Goal: Information Seeking & Learning: Find specific fact

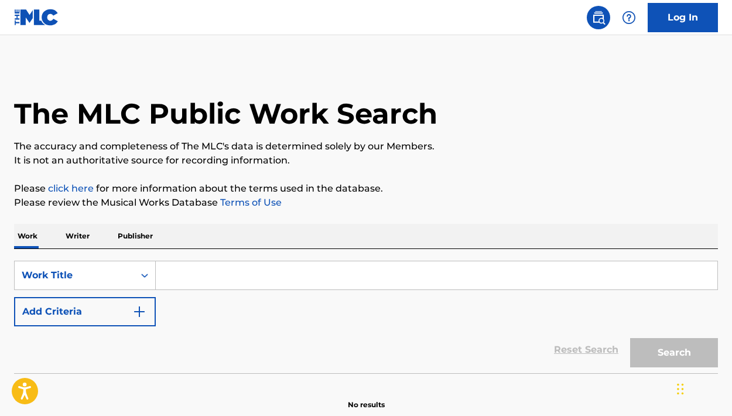
scroll to position [56, 0]
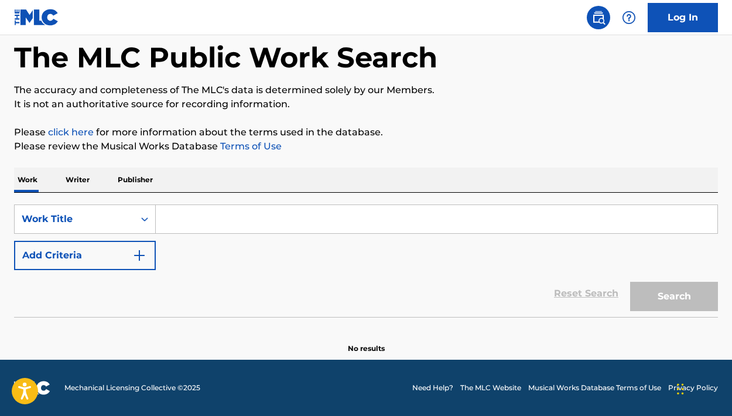
click at [329, 214] on input "Search Form" at bounding box center [437, 219] width 562 height 28
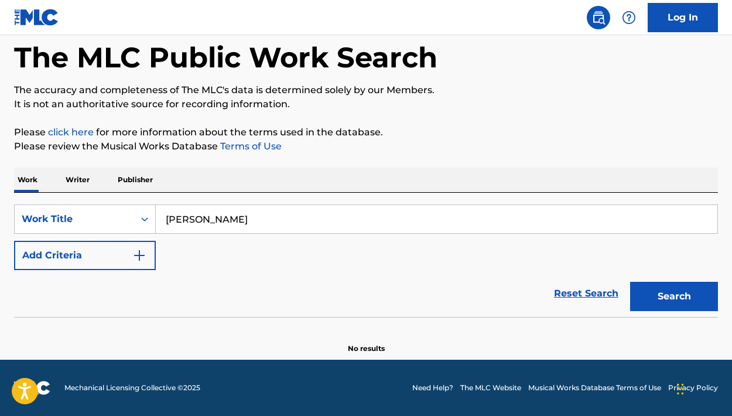
click at [630, 282] on button "Search" at bounding box center [674, 296] width 88 height 29
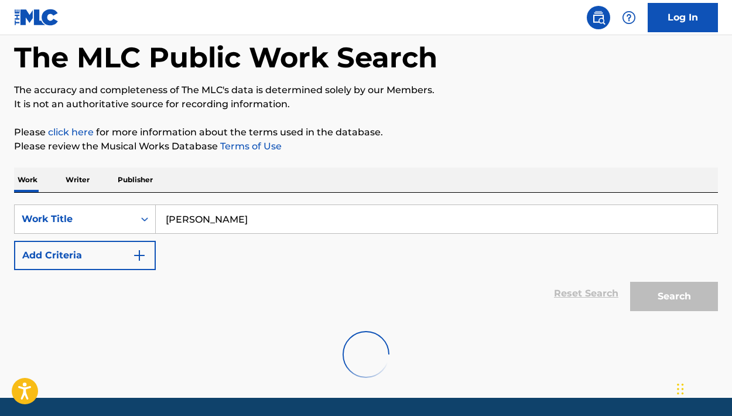
scroll to position [94, 0]
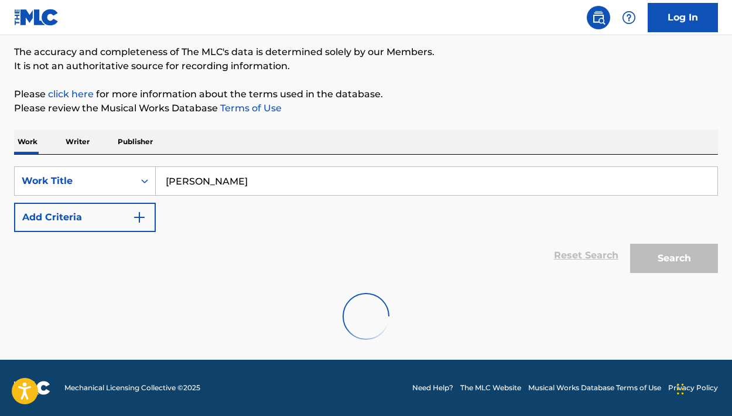
click at [260, 179] on input "[PERSON_NAME]" at bounding box center [437, 181] width 562 height 28
type input "E"
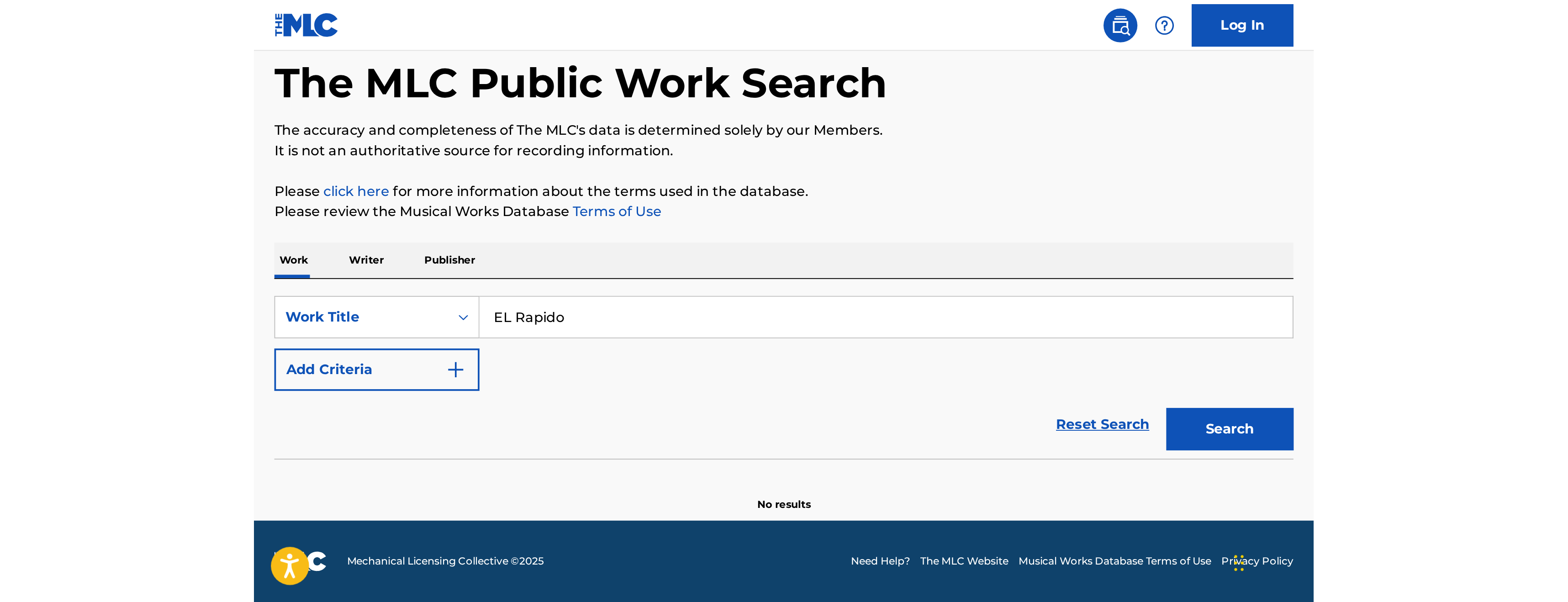
scroll to position [0, 0]
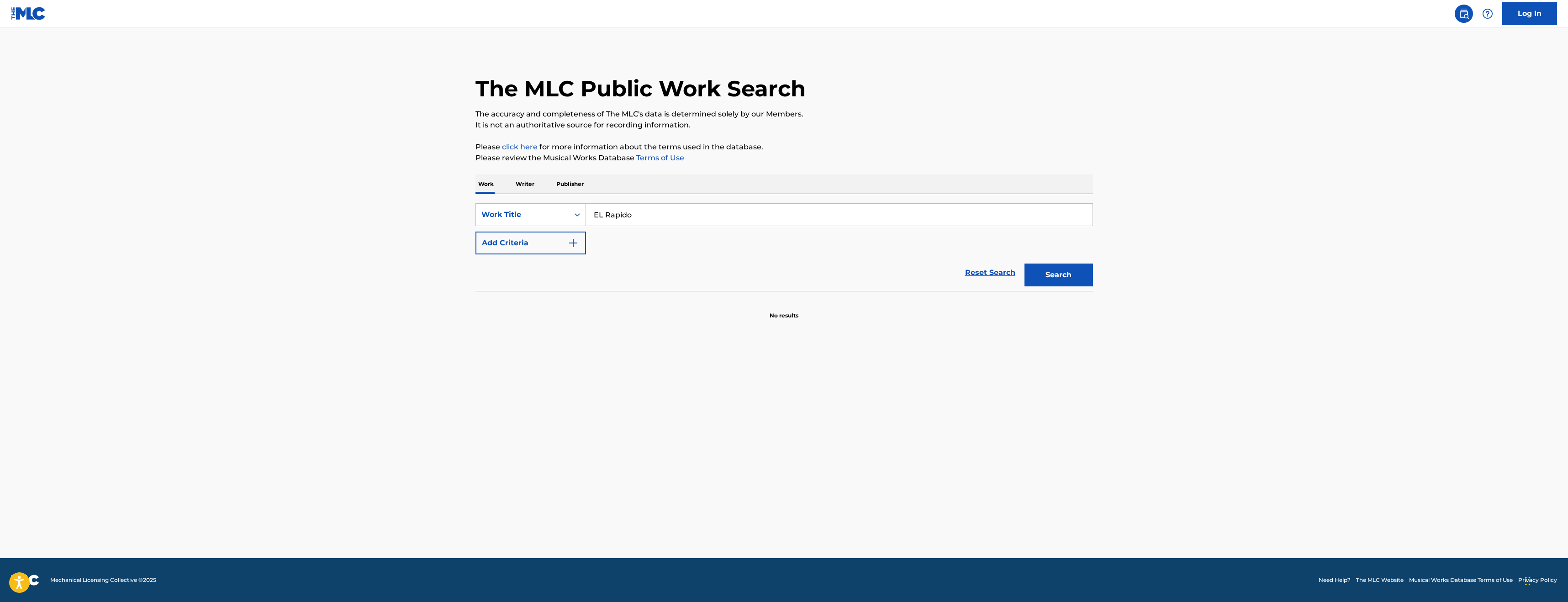
click at [570, 214] on input "EL Rapido" at bounding box center [839, 214] width 506 height 22
type input "Toro Encartado"
click at [570, 285] on button "Search" at bounding box center [1059, 274] width 69 height 23
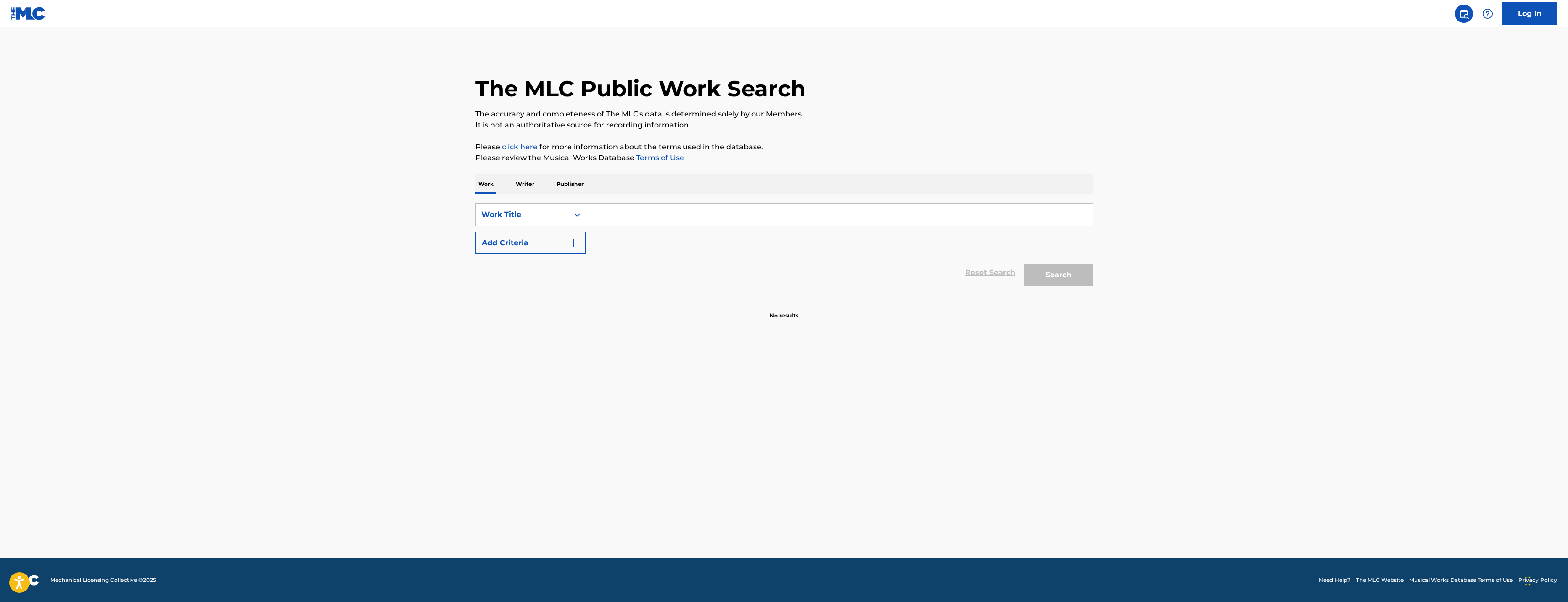
click at [685, 218] on input "Search Form" at bounding box center [839, 214] width 506 height 22
type input "Toro Encartado"
click at [1079, 276] on button "Search" at bounding box center [1059, 274] width 69 height 23
click at [720, 217] on input "Toro Encartado" at bounding box center [839, 214] width 506 height 22
click at [1034, 277] on div "Search" at bounding box center [1057, 272] width 73 height 37
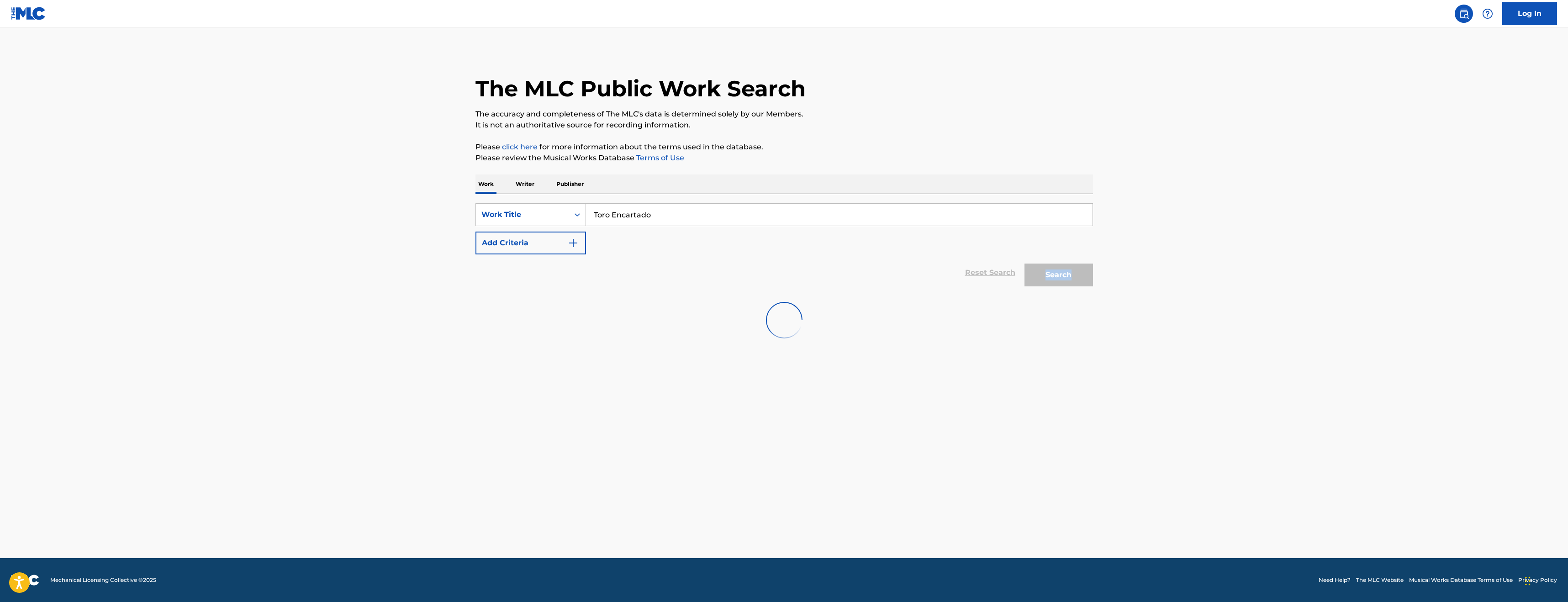
click at [1034, 277] on div "Search" at bounding box center [1057, 272] width 73 height 37
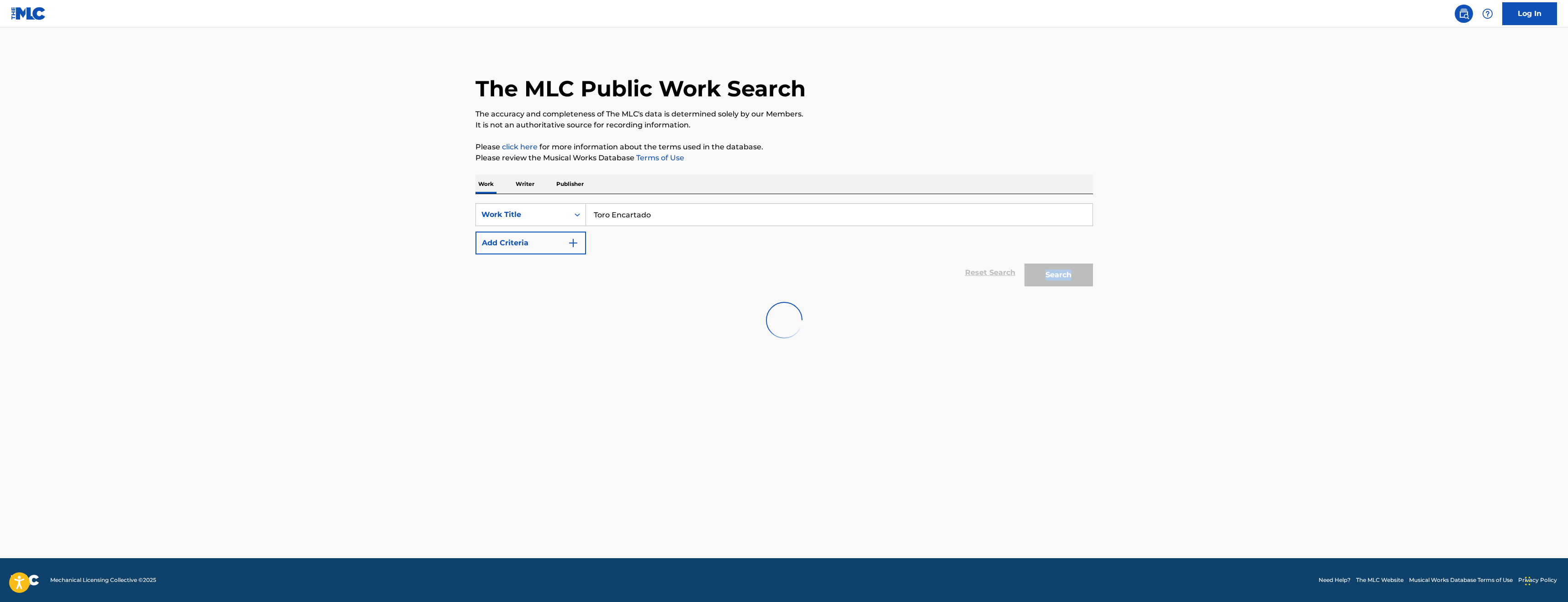
click at [1034, 277] on div "Search" at bounding box center [1057, 272] width 73 height 37
click at [791, 269] on div "Reset Search Search" at bounding box center [785, 272] width 618 height 37
